Goal: Task Accomplishment & Management: Complete application form

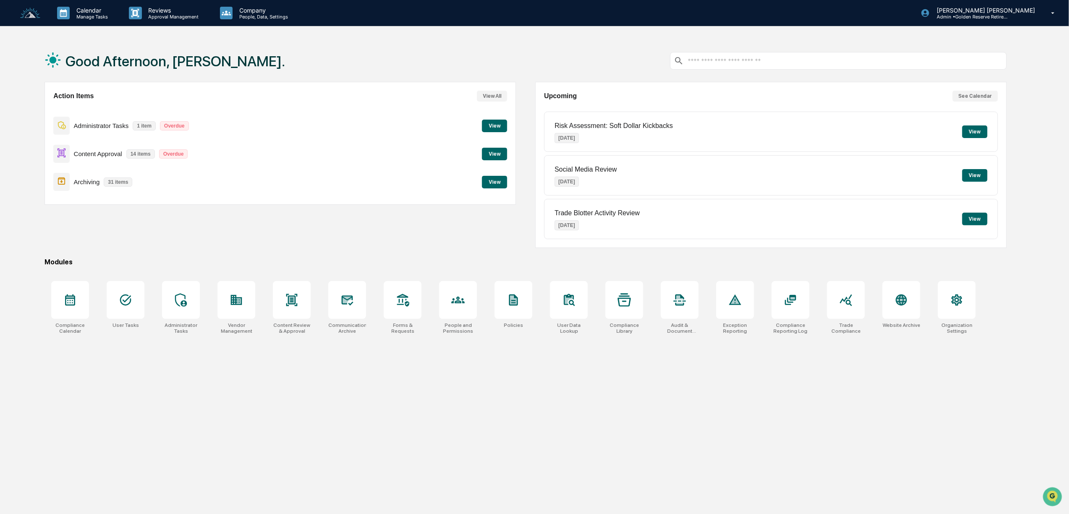
click at [490, 158] on button "View" at bounding box center [494, 154] width 25 height 13
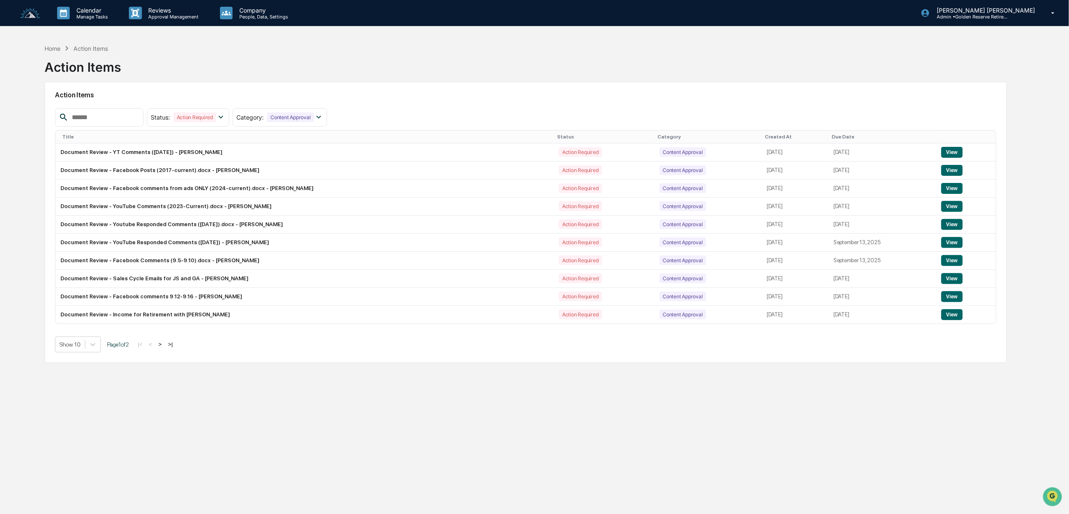
click at [164, 348] on button ">" at bounding box center [160, 344] width 8 height 7
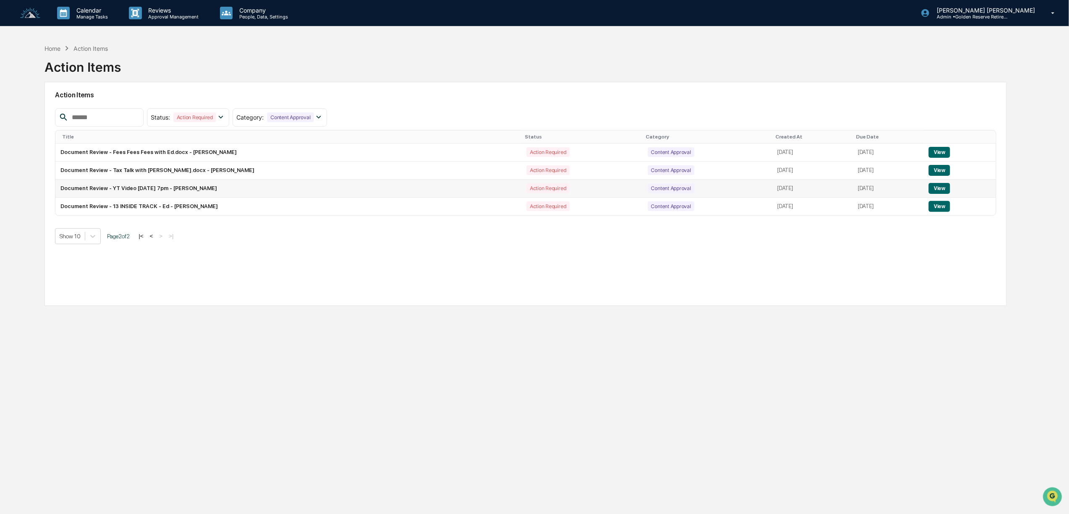
click at [945, 187] on button "View" at bounding box center [939, 188] width 21 height 11
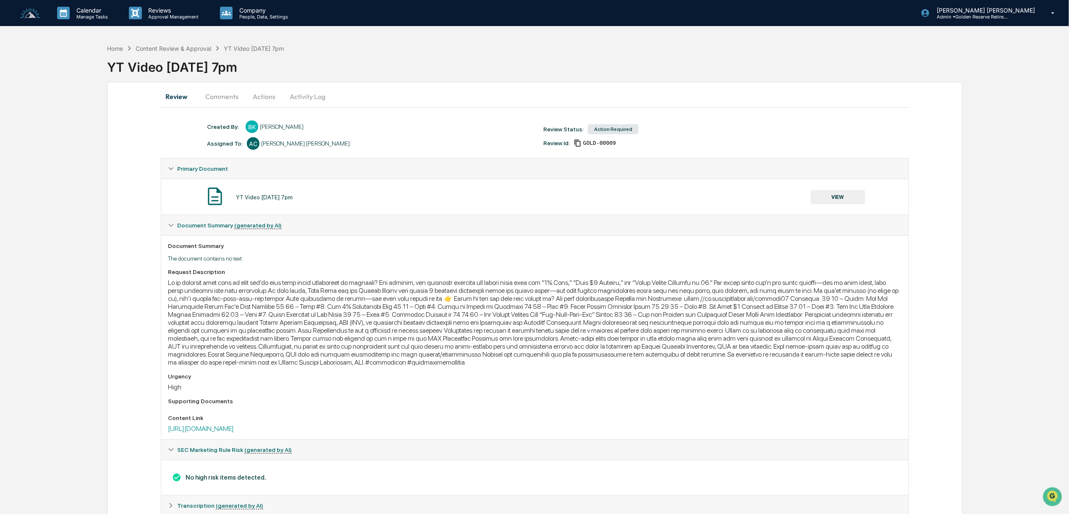
click at [260, 98] on button "Actions" at bounding box center [264, 96] width 38 height 20
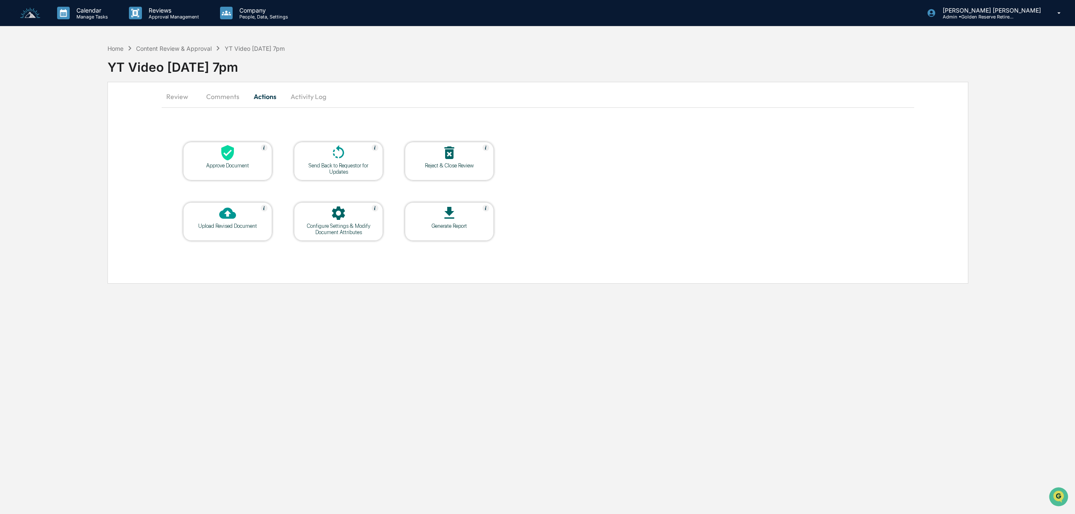
click at [228, 163] on div "Approve Document" at bounding box center [228, 165] width 76 height 6
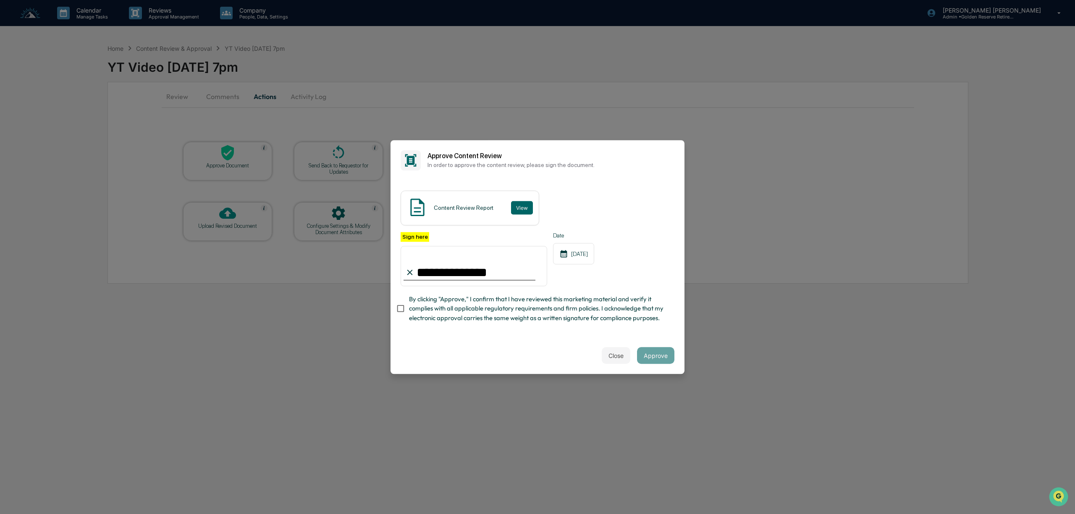
type input "**********"
click at [667, 359] on button "Approve" at bounding box center [655, 355] width 37 height 17
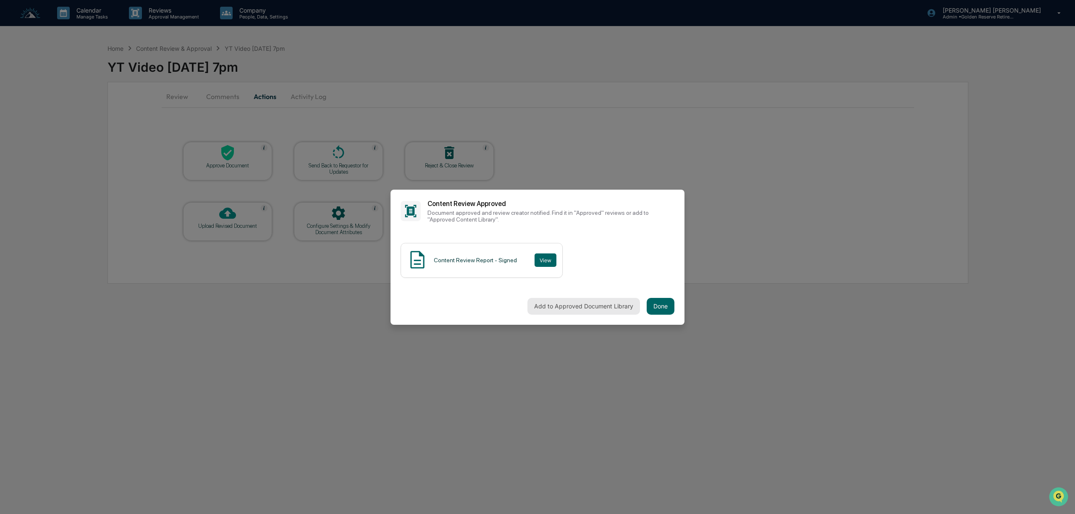
click at [583, 299] on button "Add to Approved Document Library" at bounding box center [583, 306] width 113 height 17
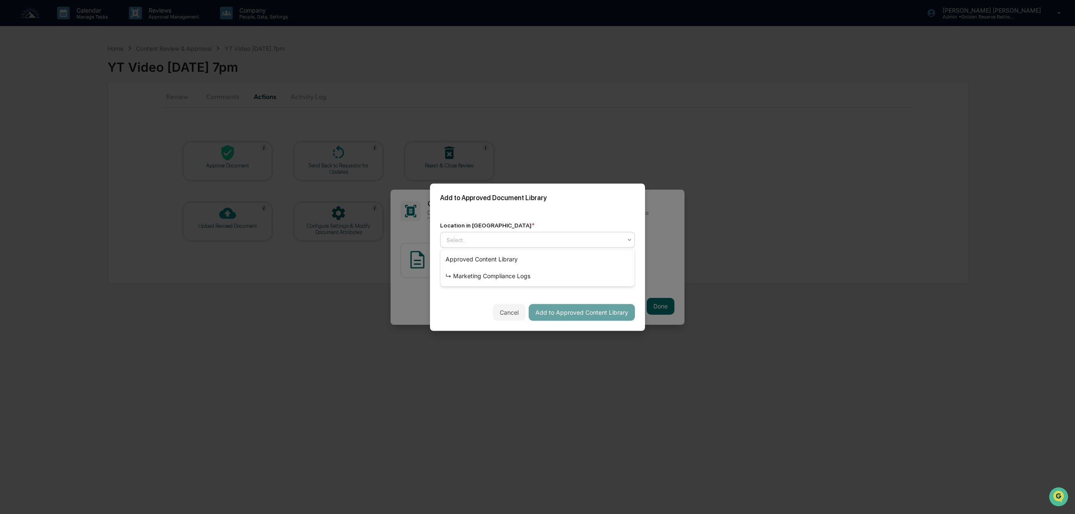
click at [497, 240] on div at bounding box center [533, 240] width 175 height 8
click at [499, 275] on div "↳ Marketing Compliance Logs" at bounding box center [537, 276] width 194 height 17
click at [461, 276] on div "mm/dd/yyyy" at bounding box center [466, 276] width 52 height 16
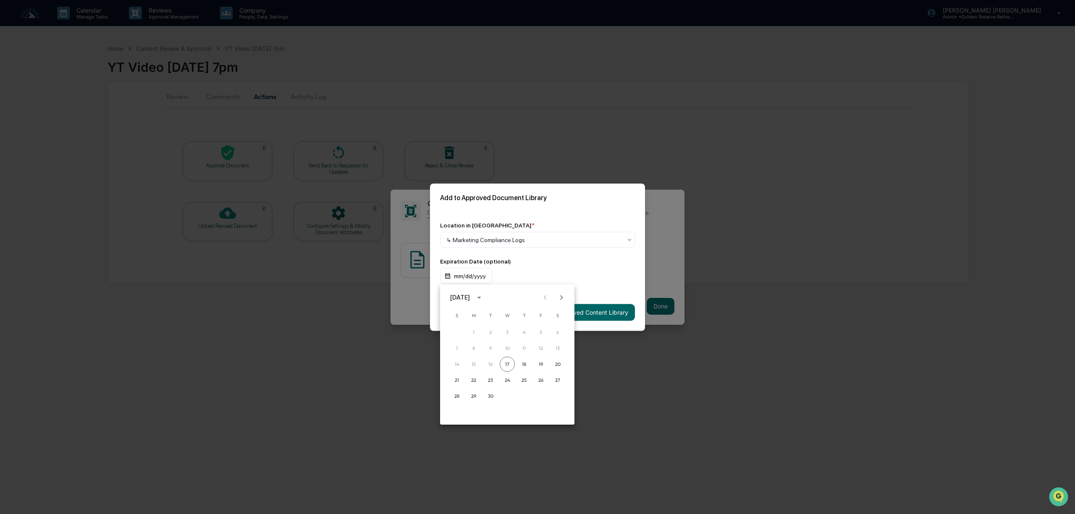
click at [470, 301] on div "[DATE]" at bounding box center [460, 297] width 20 height 9
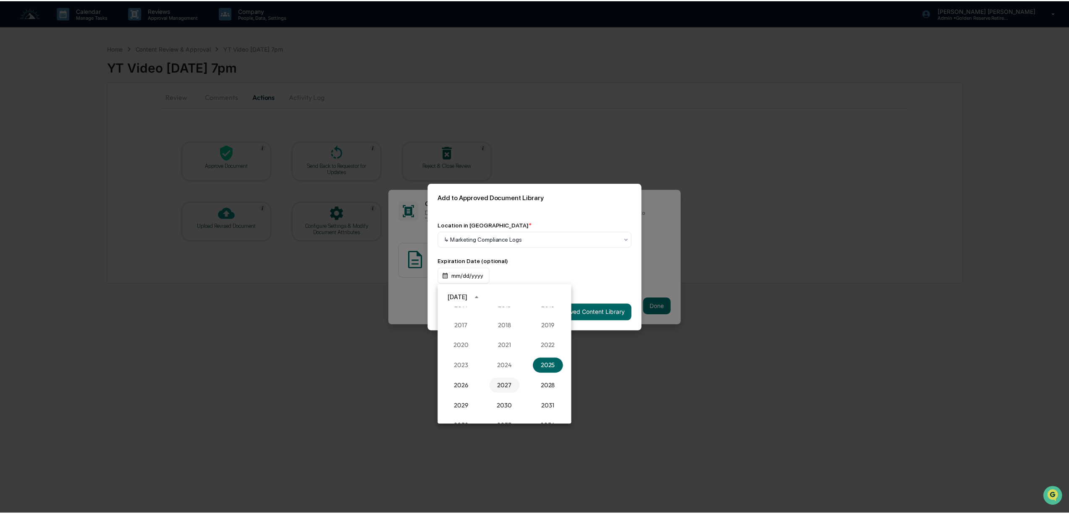
scroll to position [833, 0]
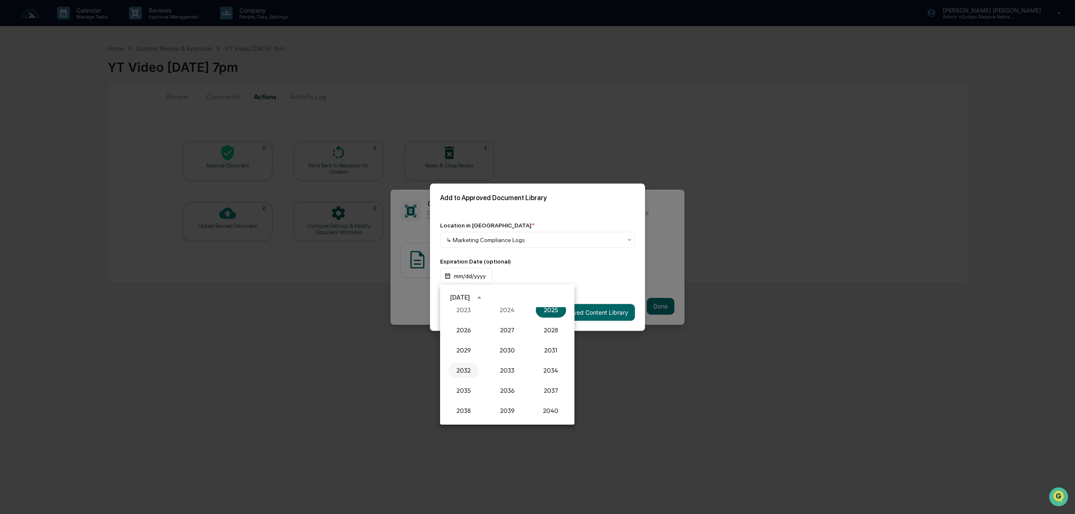
click at [461, 373] on button "2032" at bounding box center [463, 370] width 30 height 15
drag, startPoint x: 567, startPoint y: 361, endPoint x: 559, endPoint y: 362, distance: 7.6
click at [566, 361] on div "Sep" at bounding box center [551, 362] width 44 height 22
click at [556, 361] on button "Sep" at bounding box center [551, 361] width 30 height 15
click at [542, 364] on button "17" at bounding box center [540, 364] width 15 height 15
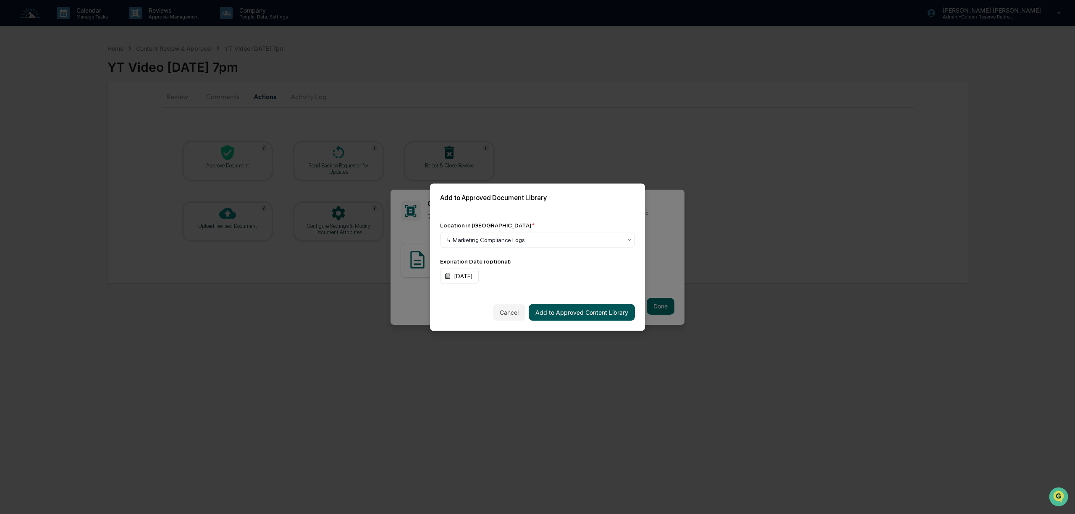
click at [580, 314] on button "Add to Approved Content Library" at bounding box center [582, 312] width 106 height 17
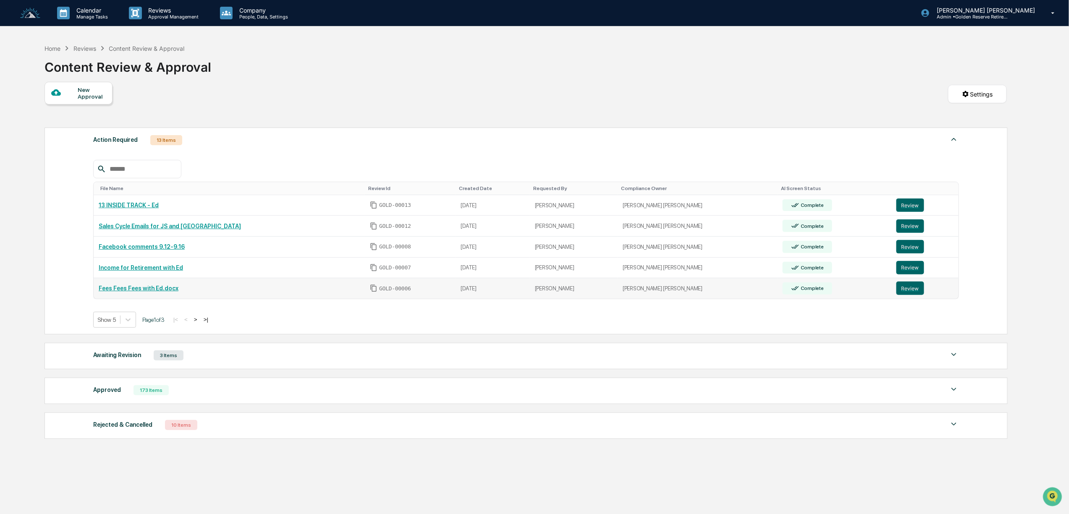
click at [152, 291] on link "Fees Fees Fees with Ed.docx" at bounding box center [139, 288] width 80 height 7
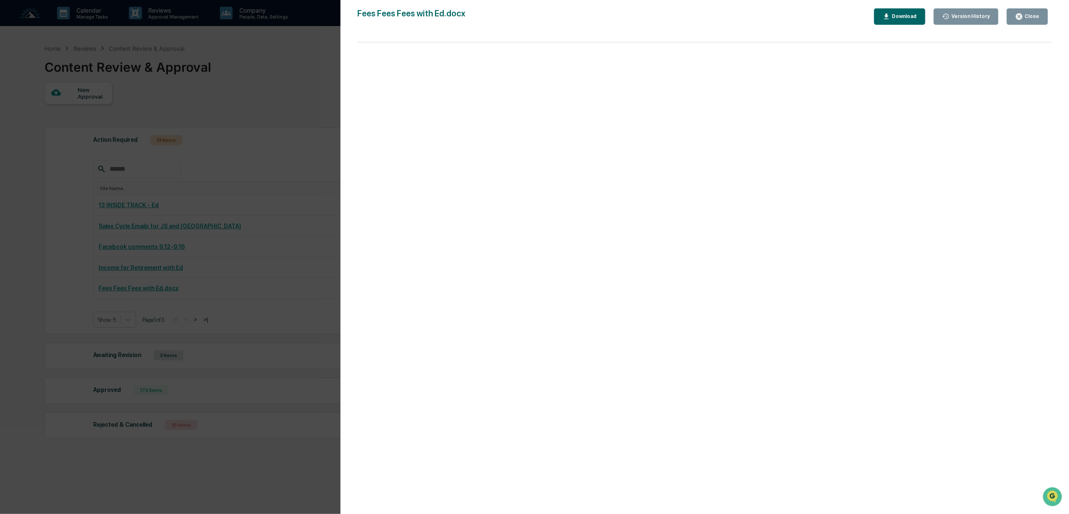
click at [271, 468] on div "Version History 09/16/2025, 03:47 PM Bree Keeler Fees Fees Fees with Ed.docx Cl…" at bounding box center [534, 257] width 1069 height 514
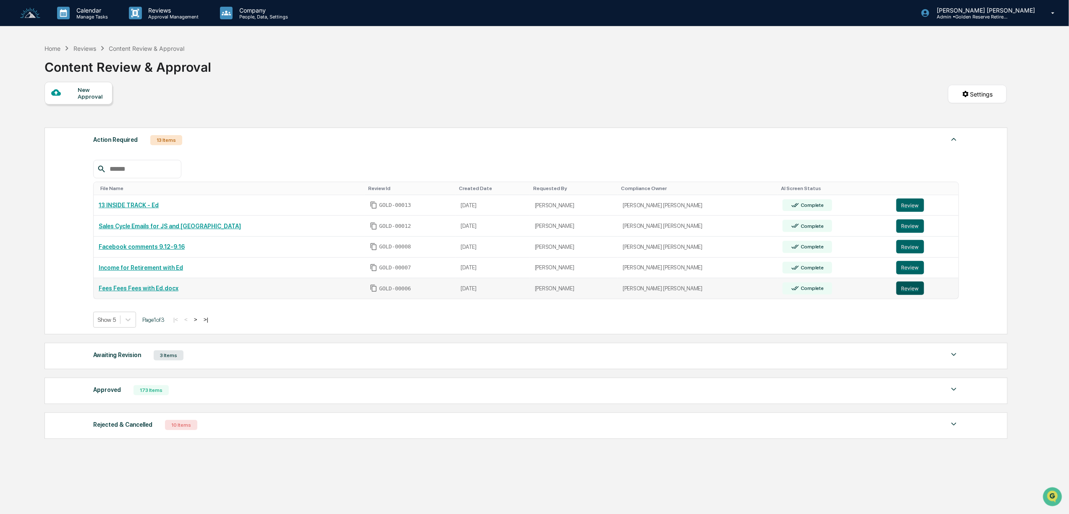
click at [896, 290] on button "Review" at bounding box center [910, 288] width 28 height 13
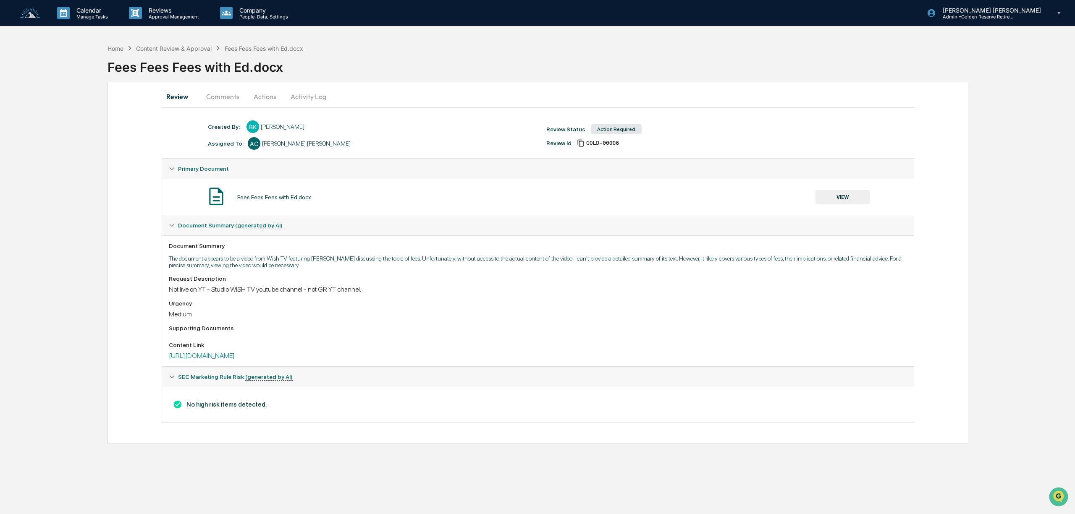
click at [259, 103] on button "Actions" at bounding box center [265, 96] width 38 height 20
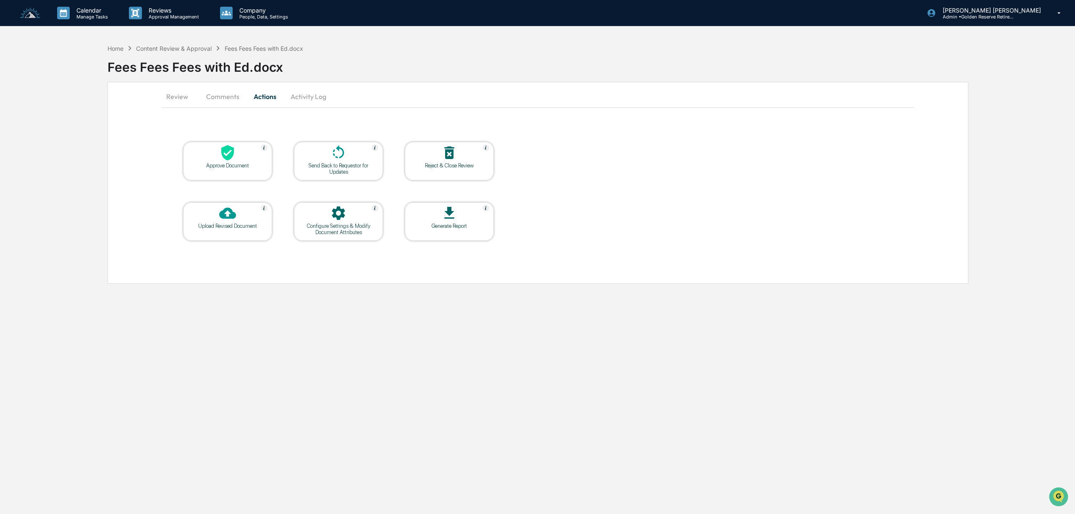
click at [242, 165] on div "Approve Document" at bounding box center [228, 165] width 76 height 6
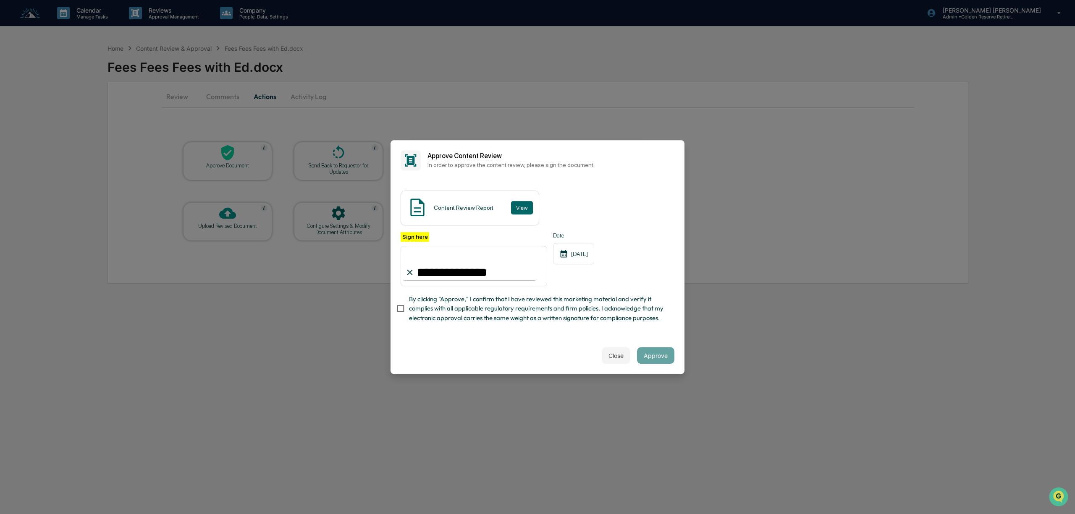
type input "**********"
click at [664, 358] on button "Approve" at bounding box center [655, 355] width 37 height 17
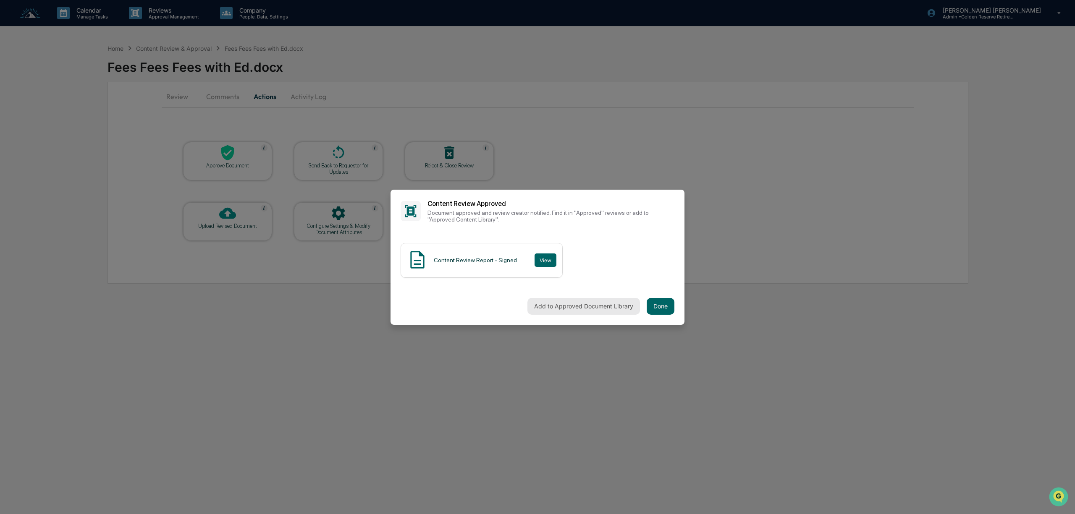
click at [556, 309] on button "Add to Approved Document Library" at bounding box center [583, 306] width 113 height 17
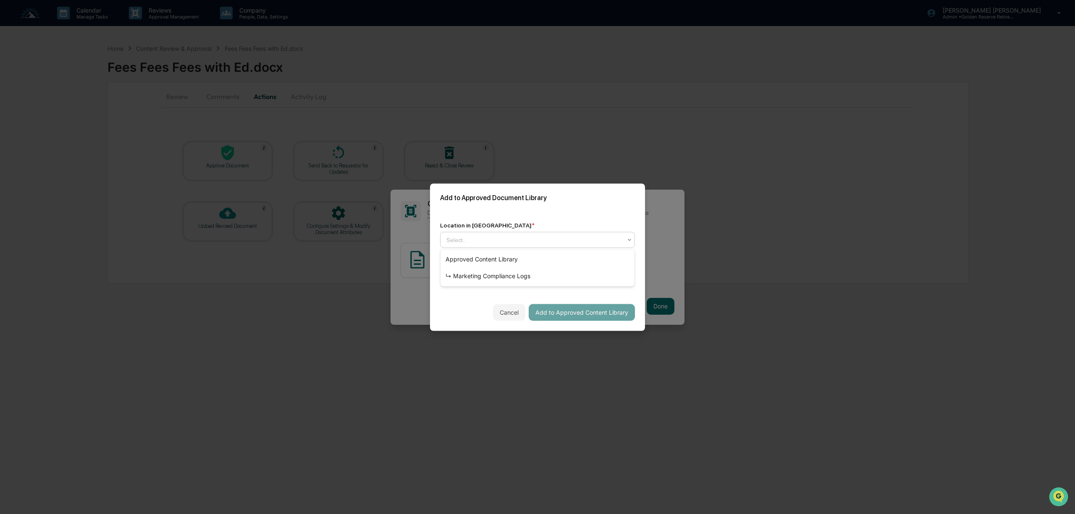
click at [506, 239] on div at bounding box center [533, 240] width 175 height 8
click at [509, 279] on div "↳ Marketing Compliance Logs" at bounding box center [537, 276] width 194 height 17
click at [463, 278] on div "mm/dd/yyyy" at bounding box center [466, 276] width 52 height 16
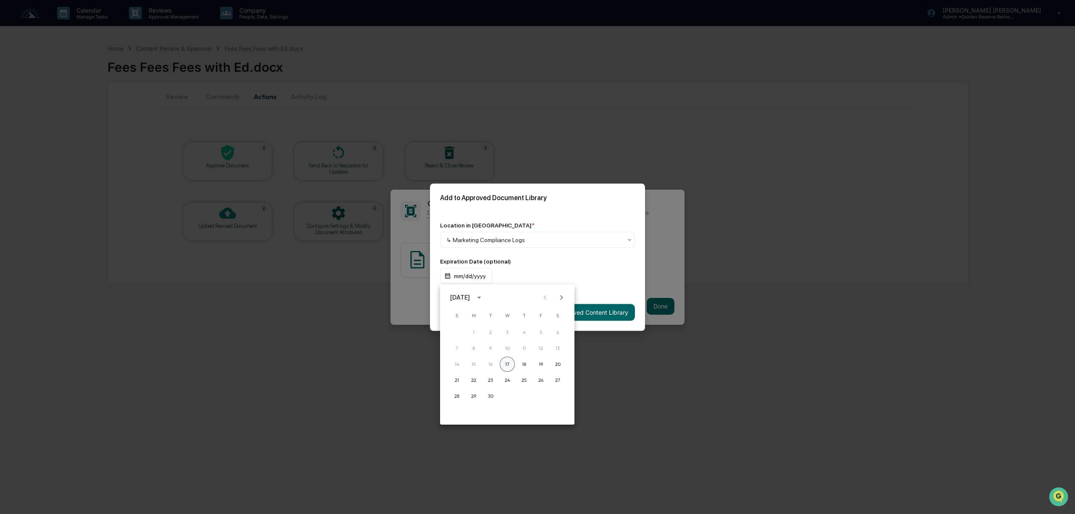
click at [508, 358] on button "17" at bounding box center [507, 364] width 15 height 15
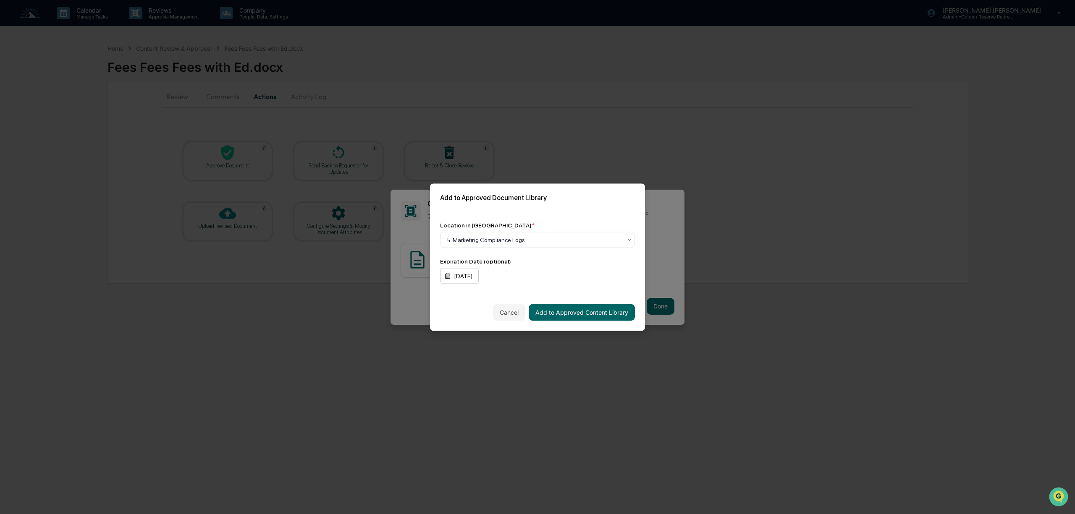
click at [479, 277] on div "[DATE]" at bounding box center [459, 276] width 39 height 16
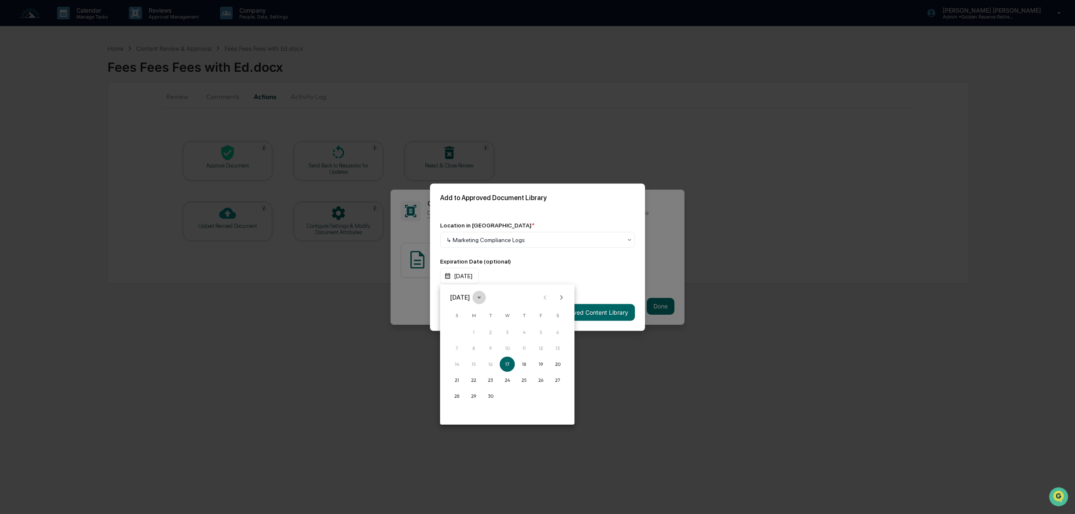
click at [486, 298] on button "calendar view is open, switch to year view" at bounding box center [478, 297] width 13 height 13
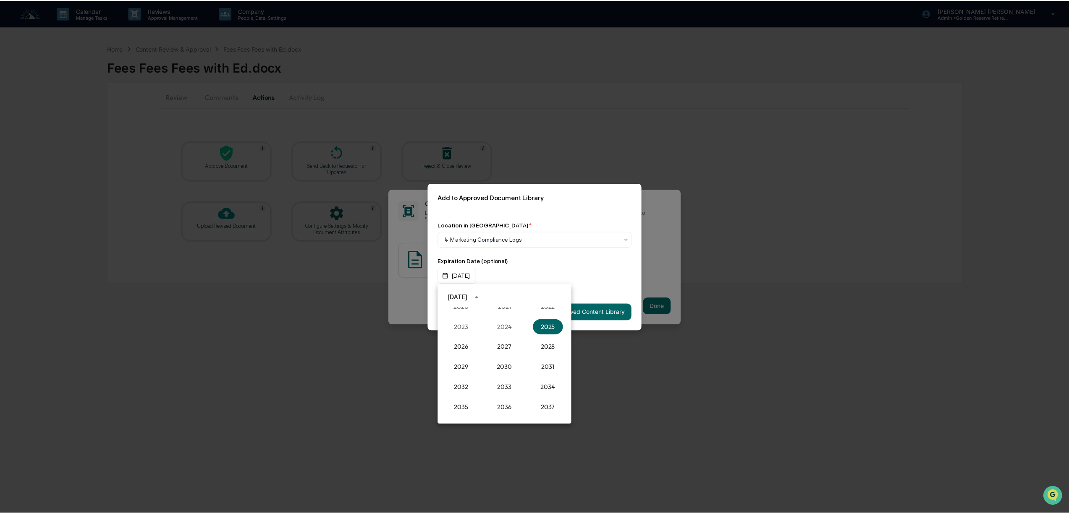
scroll to position [833, 0]
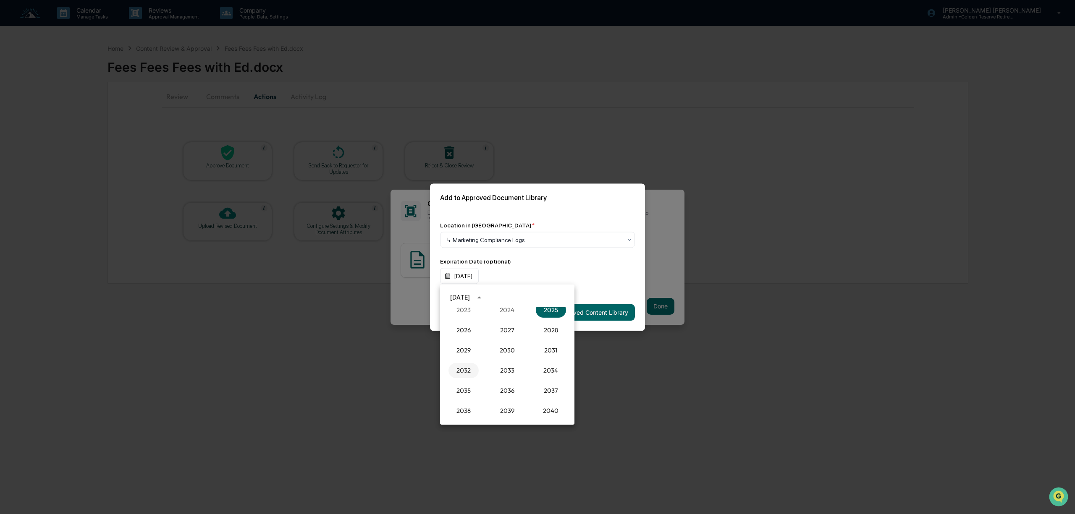
click at [454, 368] on button "2032" at bounding box center [463, 370] width 30 height 15
click at [549, 362] on button "Sep" at bounding box center [551, 361] width 30 height 15
drag, startPoint x: 539, startPoint y: 361, endPoint x: 538, endPoint y: 357, distance: 4.5
click at [539, 360] on button "17" at bounding box center [540, 364] width 15 height 15
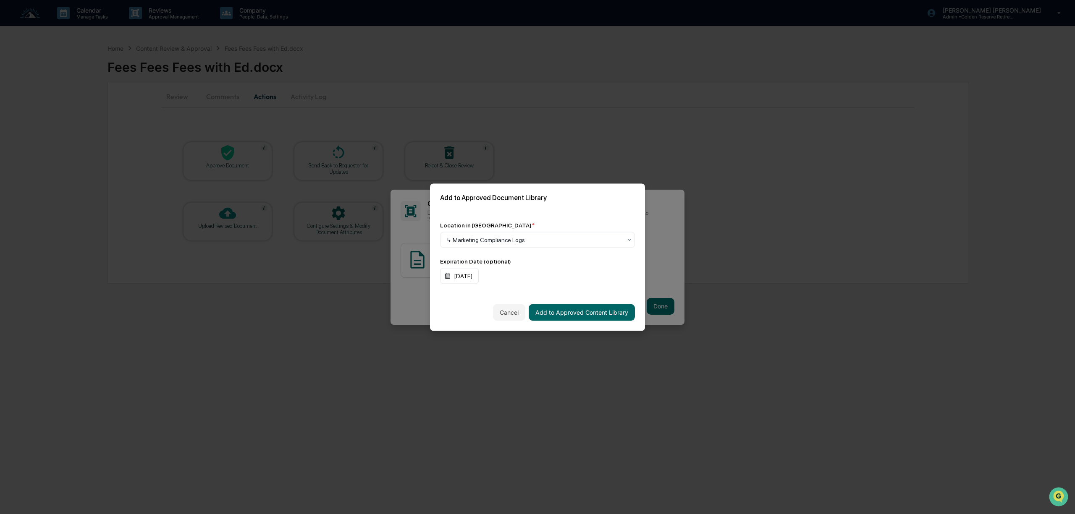
click at [597, 272] on div "[DATE]" at bounding box center [537, 276] width 195 height 16
click at [581, 316] on button "Add to Approved Content Library" at bounding box center [582, 312] width 106 height 17
click at [499, 280] on div "[DATE]" at bounding box center [537, 276] width 195 height 16
click at [479, 277] on div "[DATE]" at bounding box center [459, 276] width 39 height 16
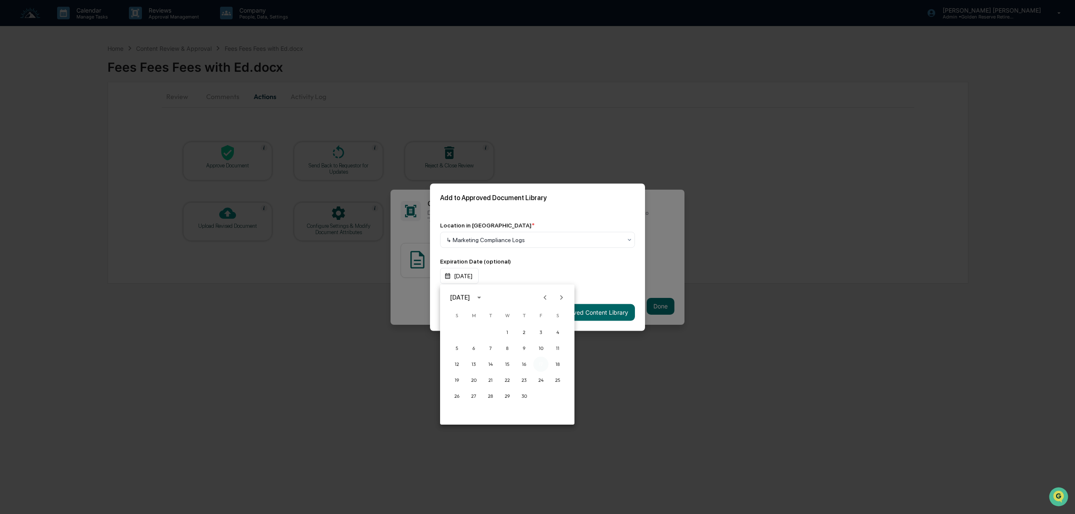
click at [538, 361] on button "17" at bounding box center [540, 364] width 15 height 15
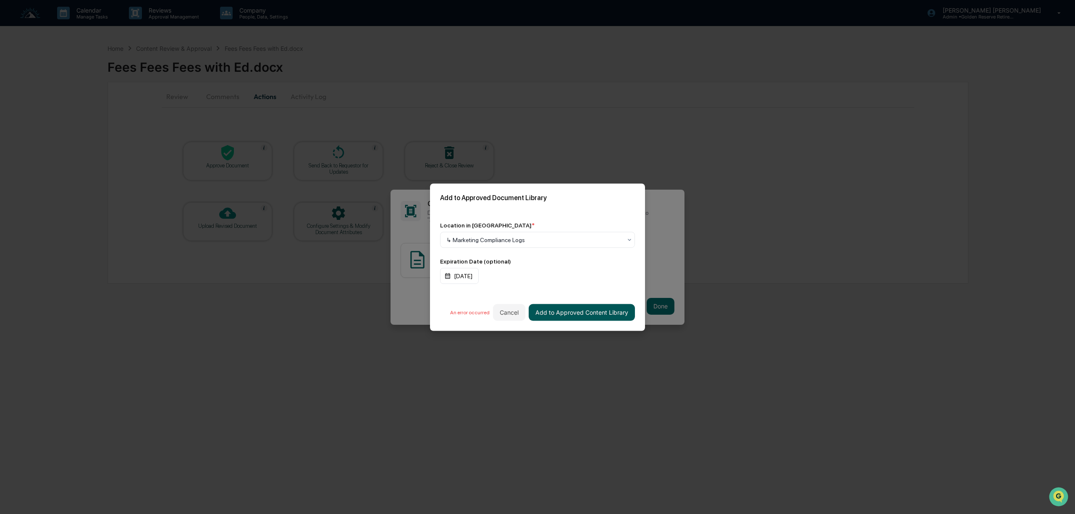
click at [589, 315] on button "Add to Approved Content Library" at bounding box center [582, 312] width 106 height 17
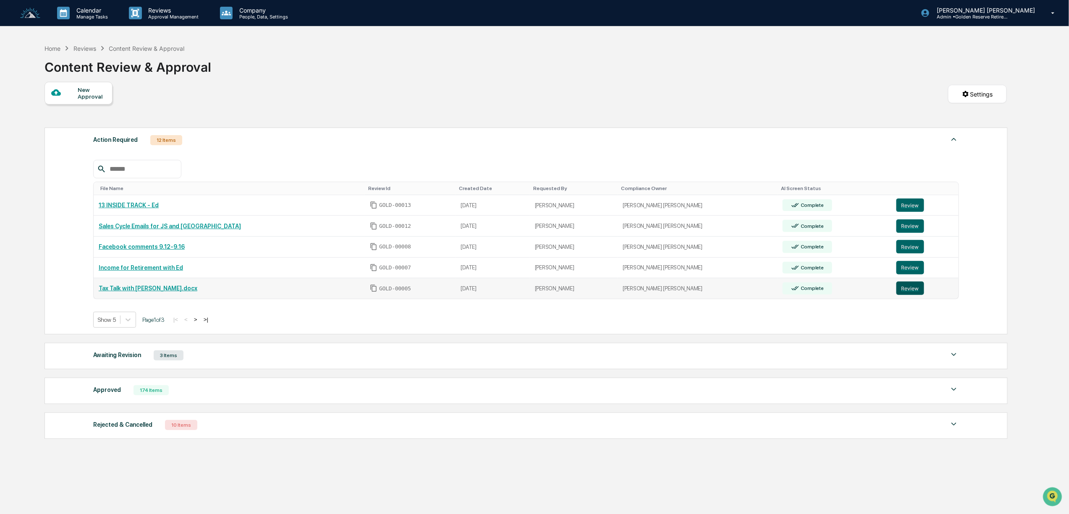
click at [896, 290] on button "Review" at bounding box center [910, 288] width 28 height 13
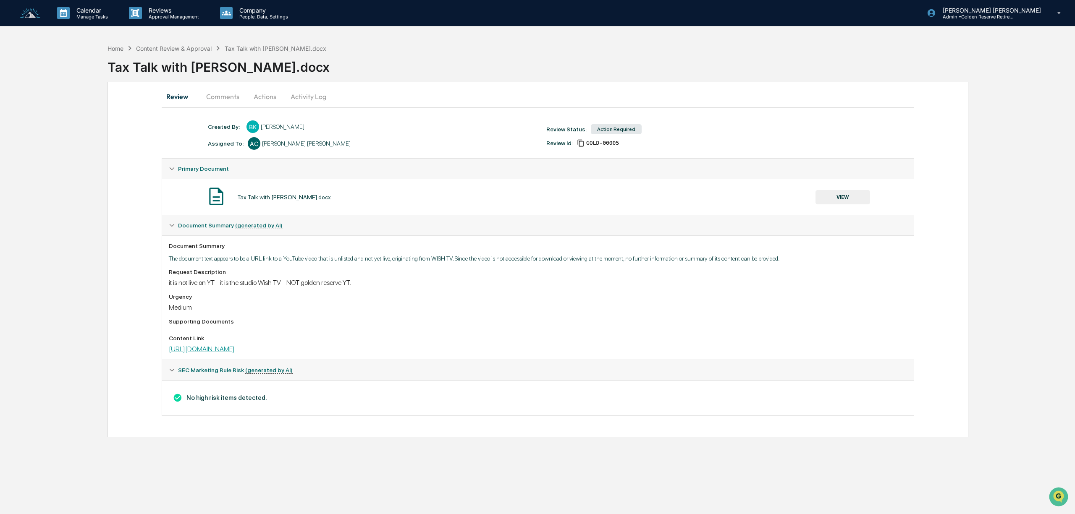
click at [207, 351] on link "[URL][DOMAIN_NAME]" at bounding box center [202, 349] width 66 height 8
click at [269, 94] on button "Actions" at bounding box center [265, 96] width 38 height 20
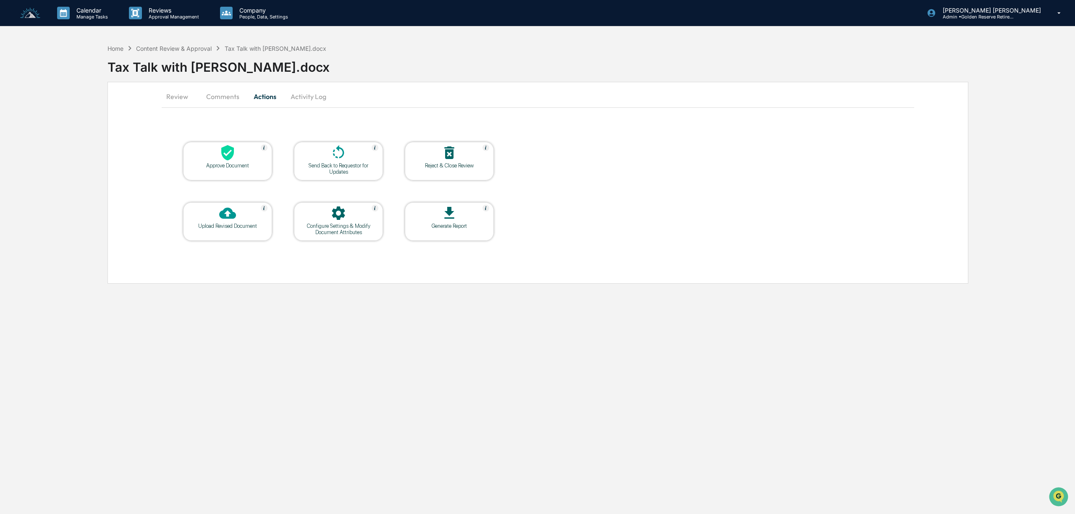
click at [243, 161] on div at bounding box center [228, 153] width 84 height 18
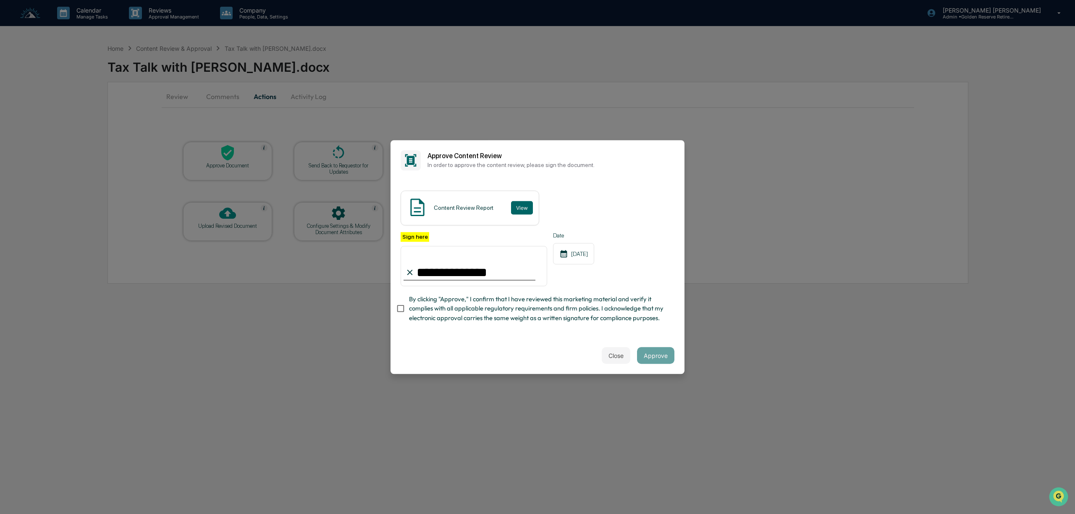
type input "**********"
click at [660, 363] on button "Approve" at bounding box center [655, 355] width 37 height 17
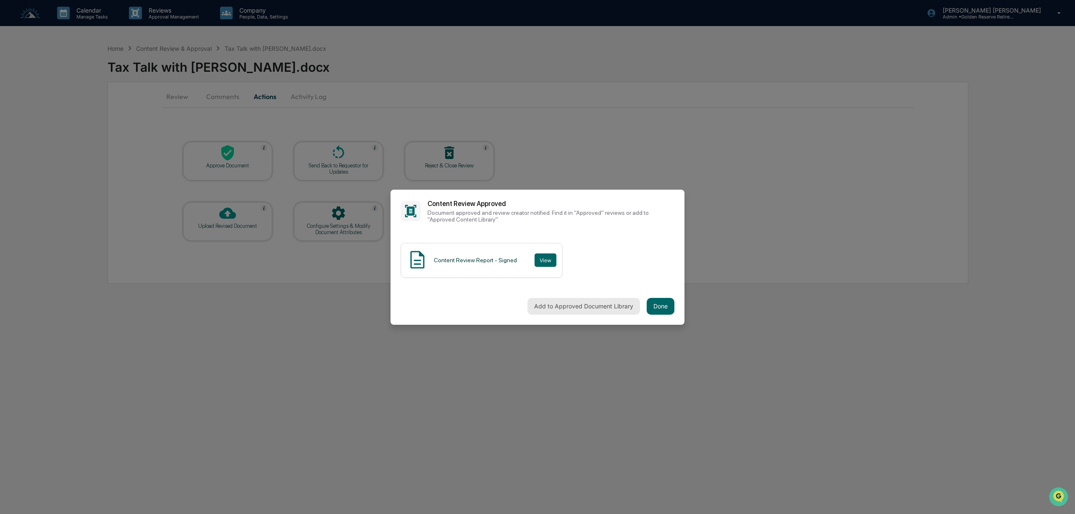
click at [557, 305] on button "Add to Approved Document Library" at bounding box center [583, 306] width 113 height 17
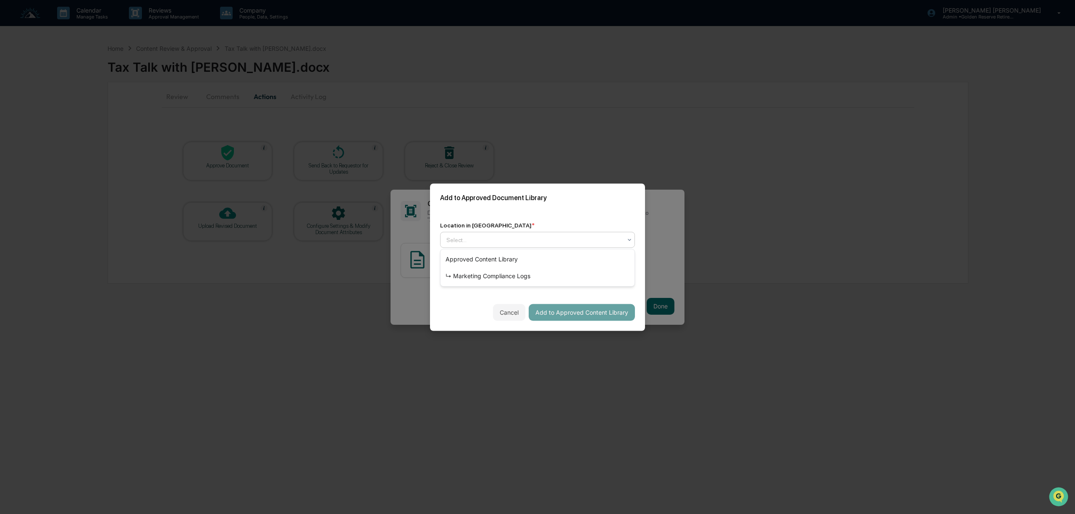
click at [461, 237] on div at bounding box center [533, 240] width 175 height 8
click at [481, 281] on div "↳ Marketing Compliance Logs" at bounding box center [537, 276] width 194 height 17
click at [472, 271] on div "mm/dd/yyyy" at bounding box center [466, 276] width 52 height 16
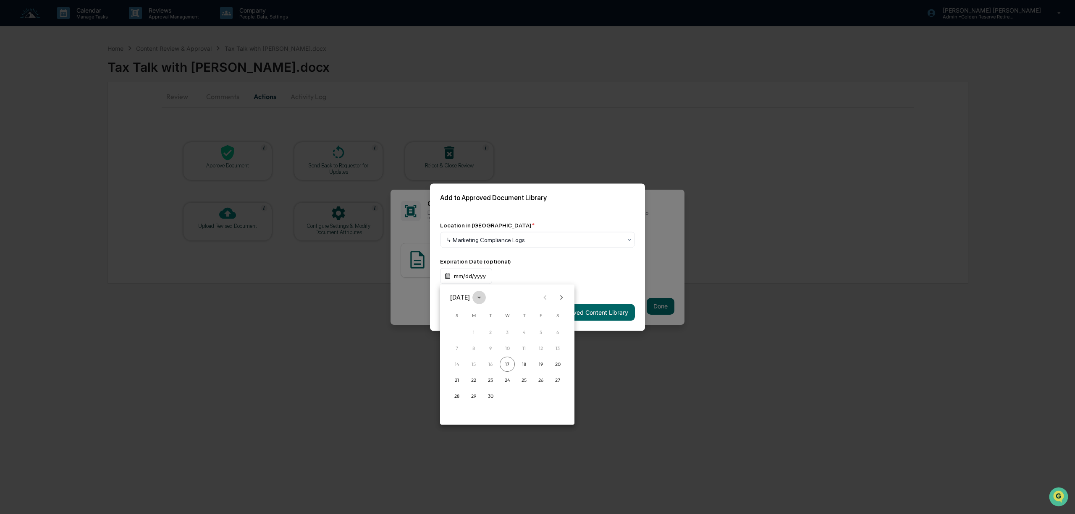
click at [484, 298] on icon "calendar view is open, switch to year view" at bounding box center [478, 297] width 9 height 9
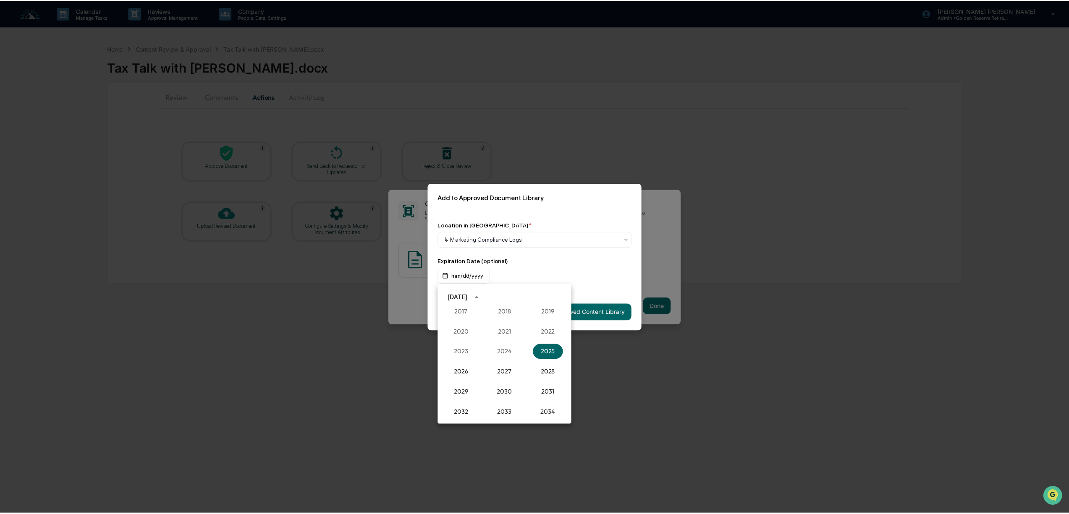
scroll to position [833, 0]
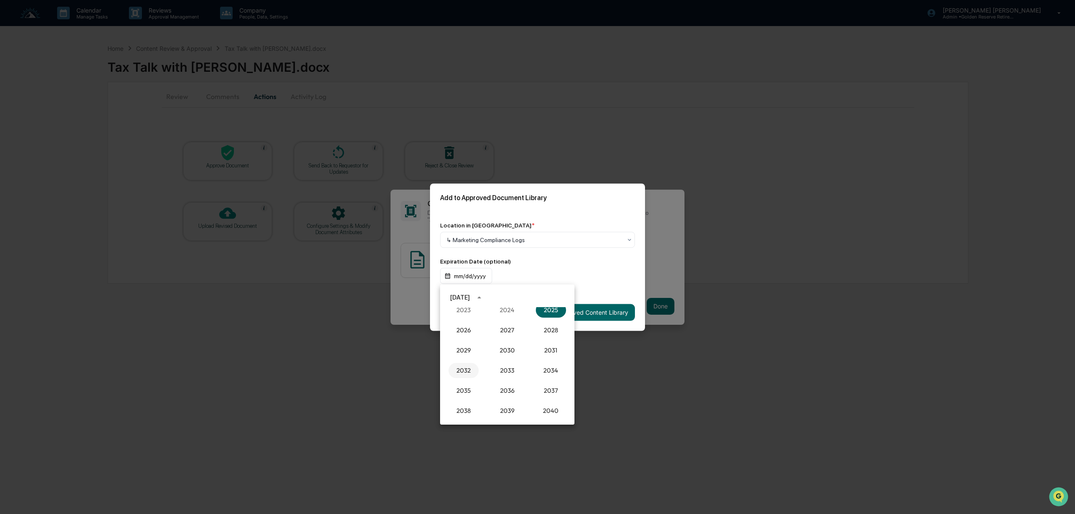
click at [464, 368] on button "2032" at bounding box center [463, 370] width 30 height 15
click at [542, 361] on button "Sep" at bounding box center [551, 361] width 30 height 15
drag, startPoint x: 536, startPoint y: 365, endPoint x: 537, endPoint y: 360, distance: 4.7
click at [536, 364] on button "17" at bounding box center [540, 364] width 15 height 15
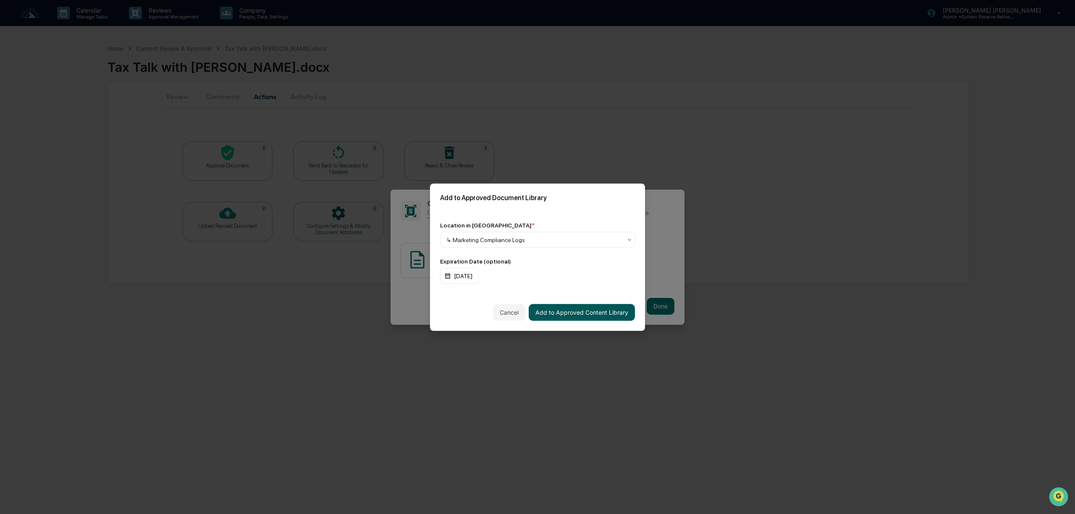
click at [593, 315] on button "Add to Approved Content Library" at bounding box center [582, 312] width 106 height 17
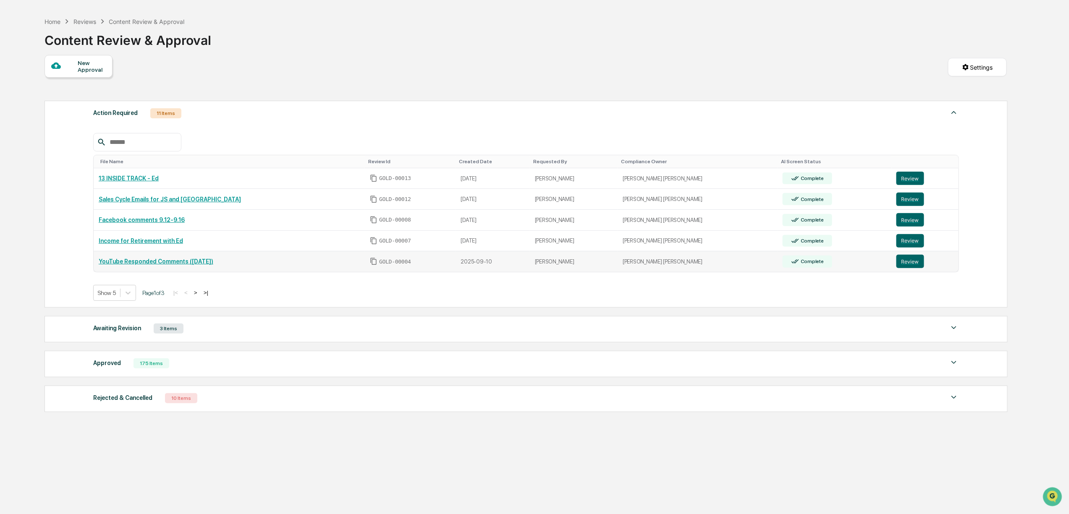
scroll to position [40, 0]
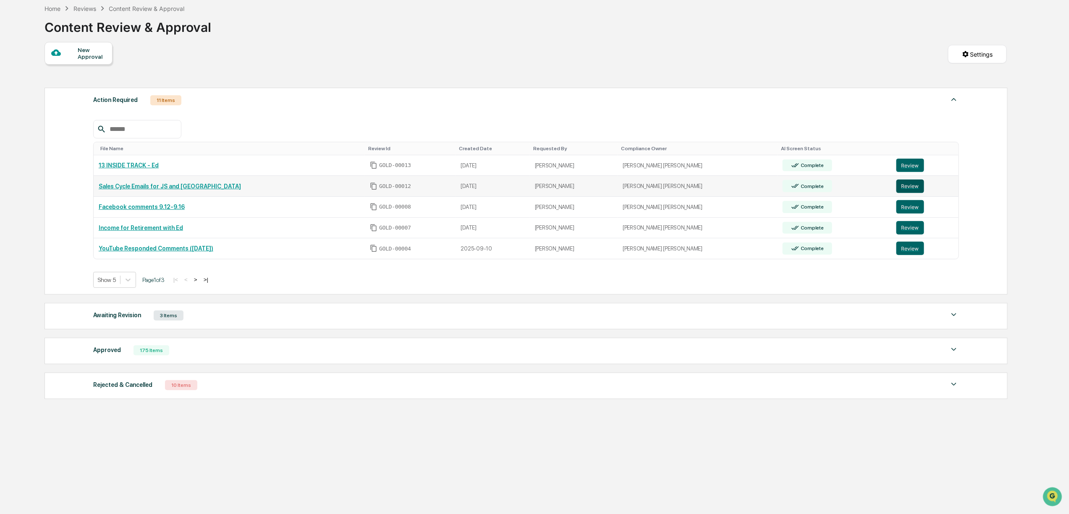
click at [902, 190] on button "Review" at bounding box center [910, 186] width 28 height 13
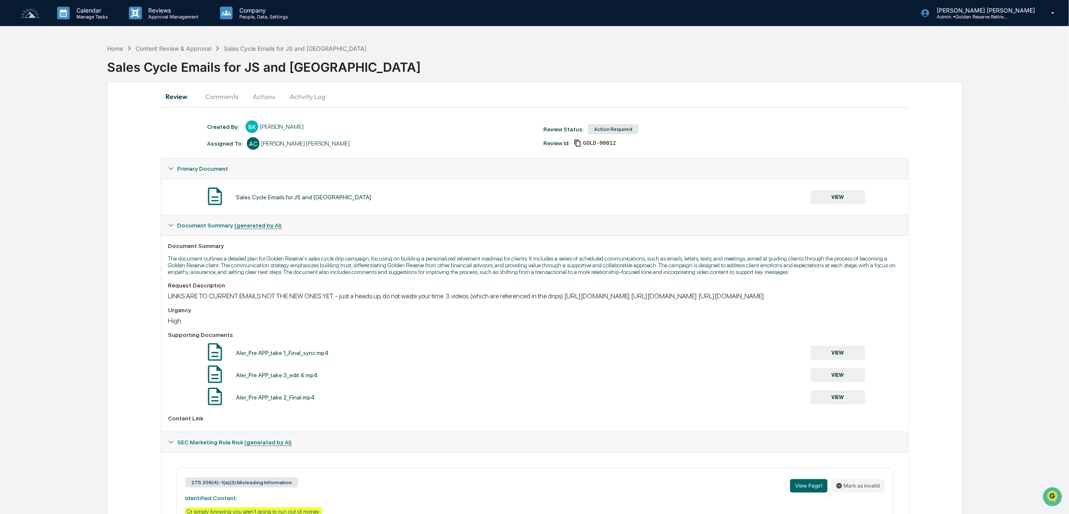
click at [848, 360] on button "VIEW" at bounding box center [838, 353] width 55 height 14
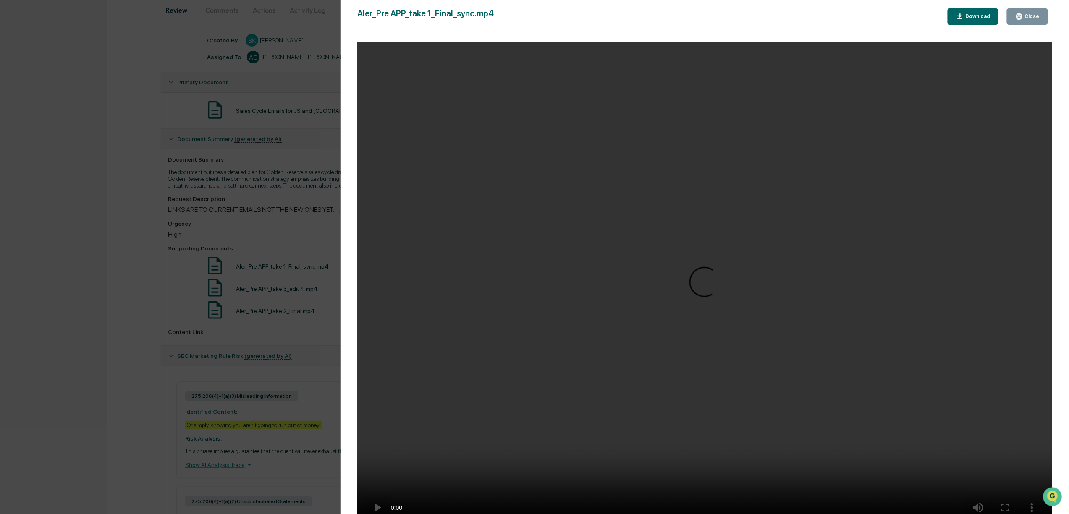
scroll to position [112, 0]
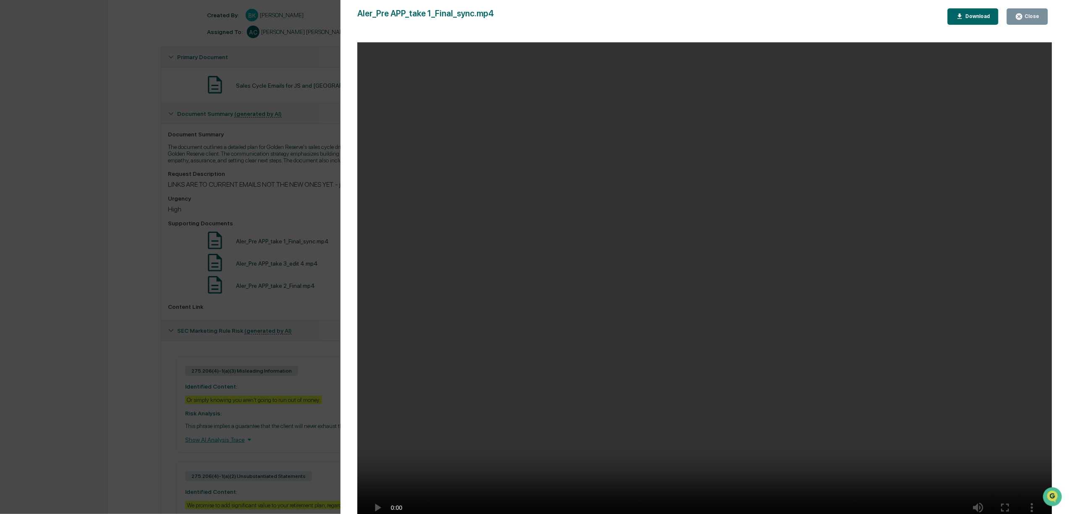
click at [113, 365] on div "Version History [DATE] 09:06 PM [PERSON_NAME] Aler_Pre APP_take 1_Final_sync.mp…" at bounding box center [534, 257] width 1069 height 514
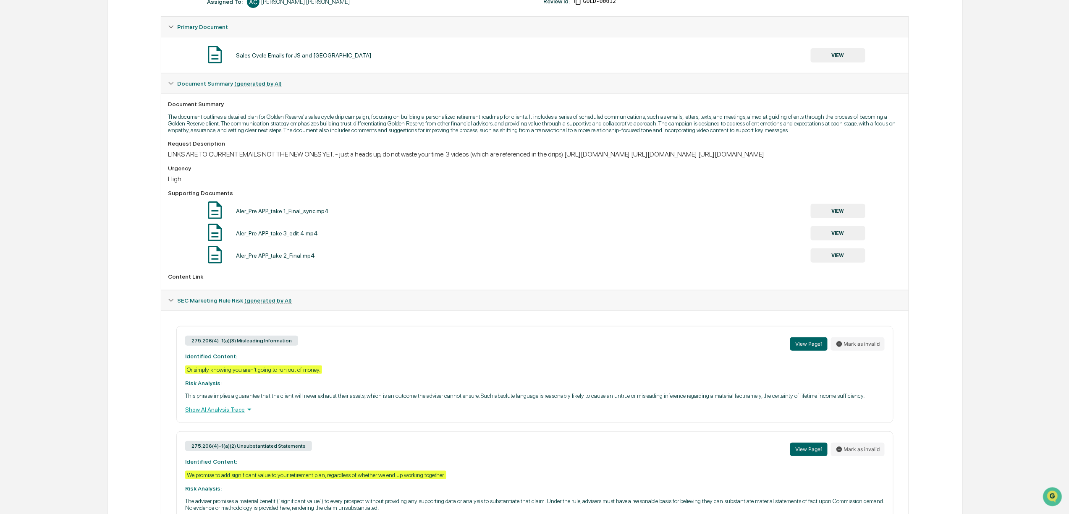
scroll to position [224, 0]
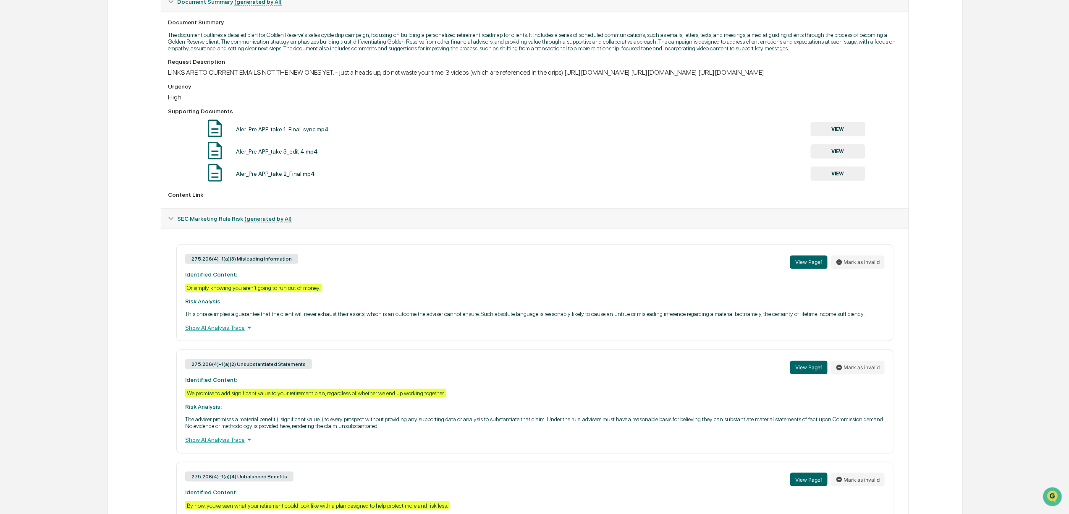
click at [845, 159] on button "VIEW" at bounding box center [838, 151] width 55 height 14
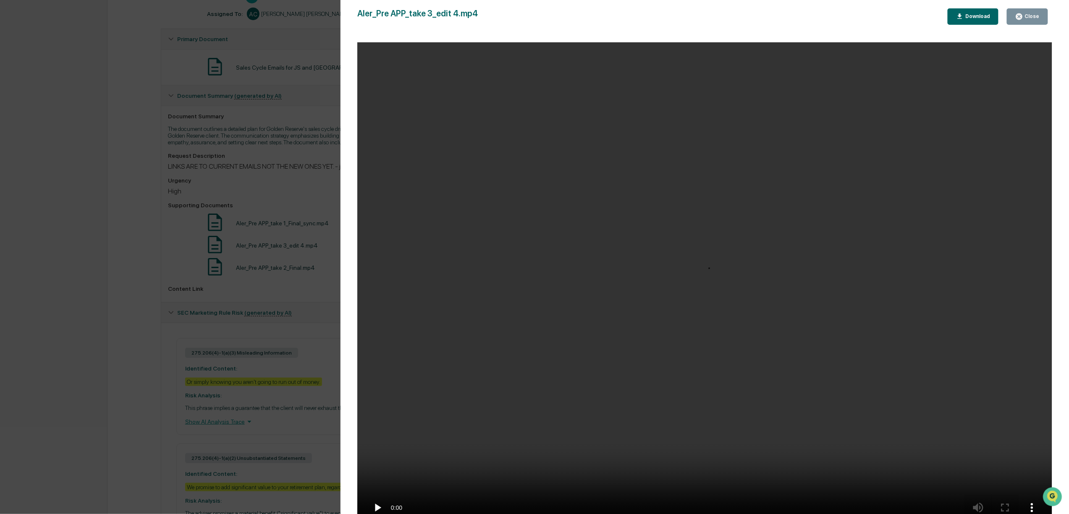
scroll to position [125, 0]
click at [323, 326] on div "Version History [DATE] 09:06 PM [PERSON_NAME] Aler_Pre APP_take 3_edit 4.mp4 Cl…" at bounding box center [534, 257] width 1069 height 514
